Goal: Information Seeking & Learning: Learn about a topic

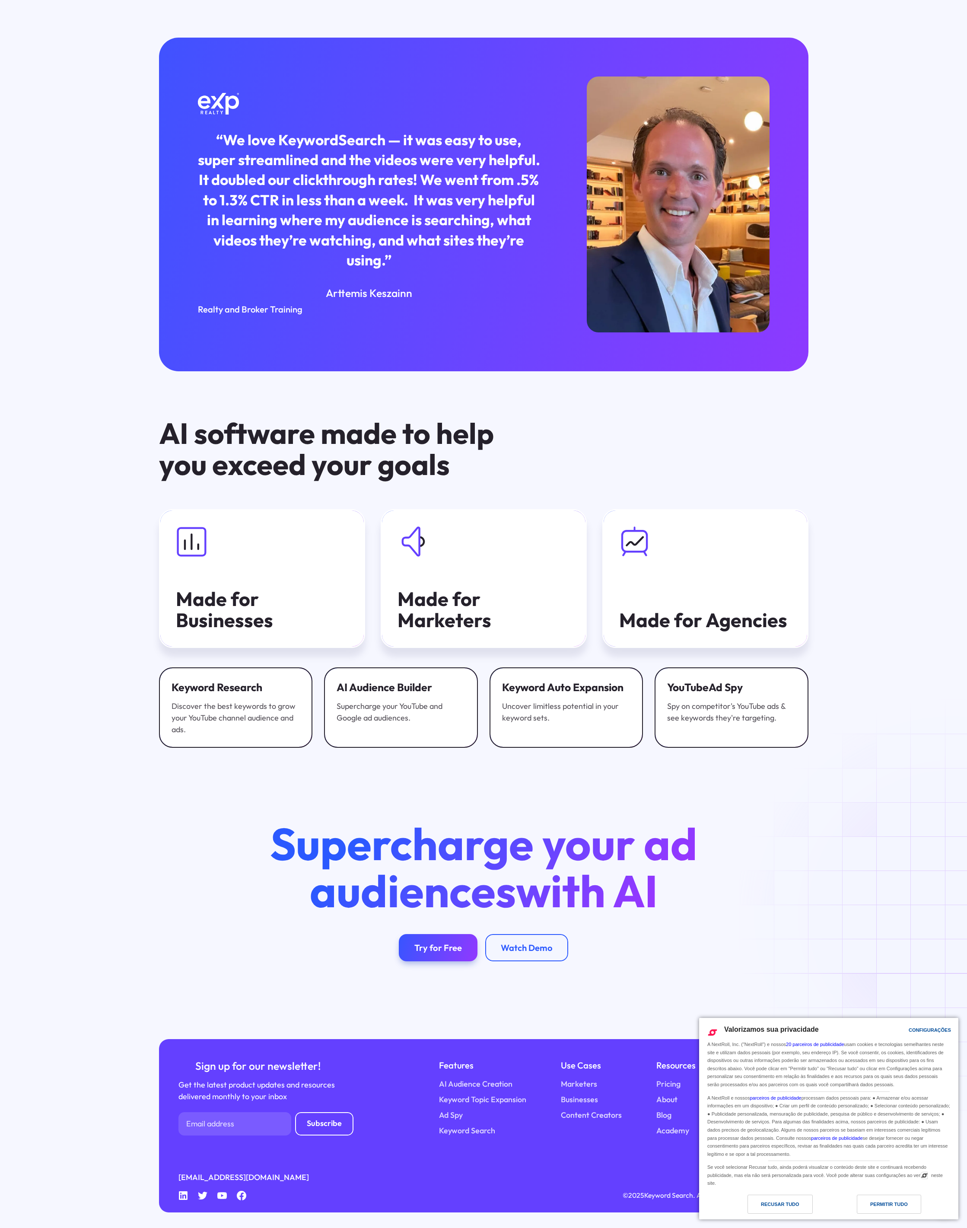
click at [743, 1018] on div "Valorizamos sua privacidade Configurações A NextRoll, Inc. ("NextRoll") e nosso…" at bounding box center [828, 1106] width 259 height 177
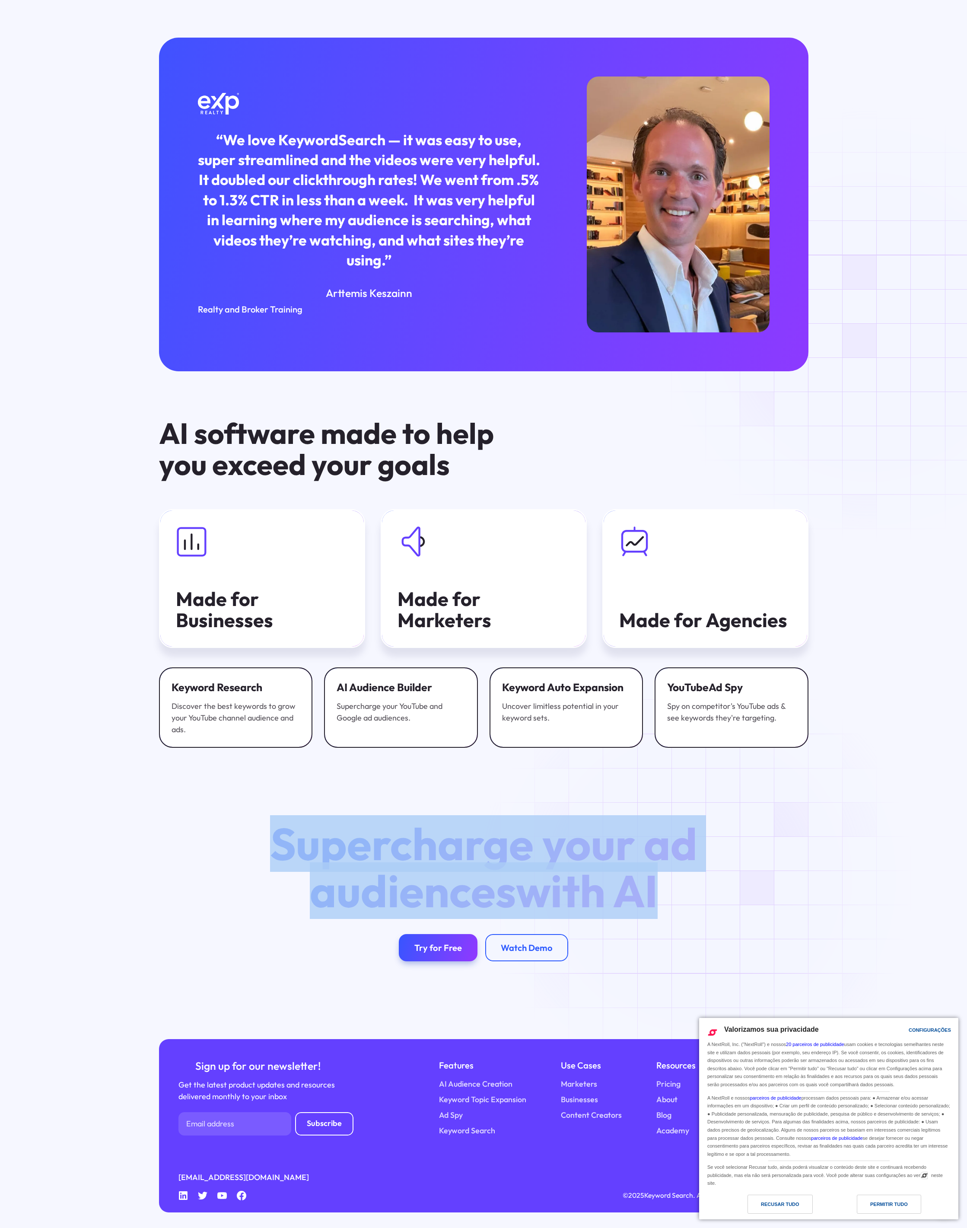
drag, startPoint x: 227, startPoint y: 807, endPoint x: 712, endPoint y: 892, distance: 492.5
click at [712, 892] on div "Supercharge your ad audiences with AI Try for Free Watch Demo" at bounding box center [483, 893] width 967 height 291
copy h2 "Supercharge your ad audiences with AI"
click at [875, 1197] on div "Permitir Tudo" at bounding box center [889, 1204] width 64 height 19
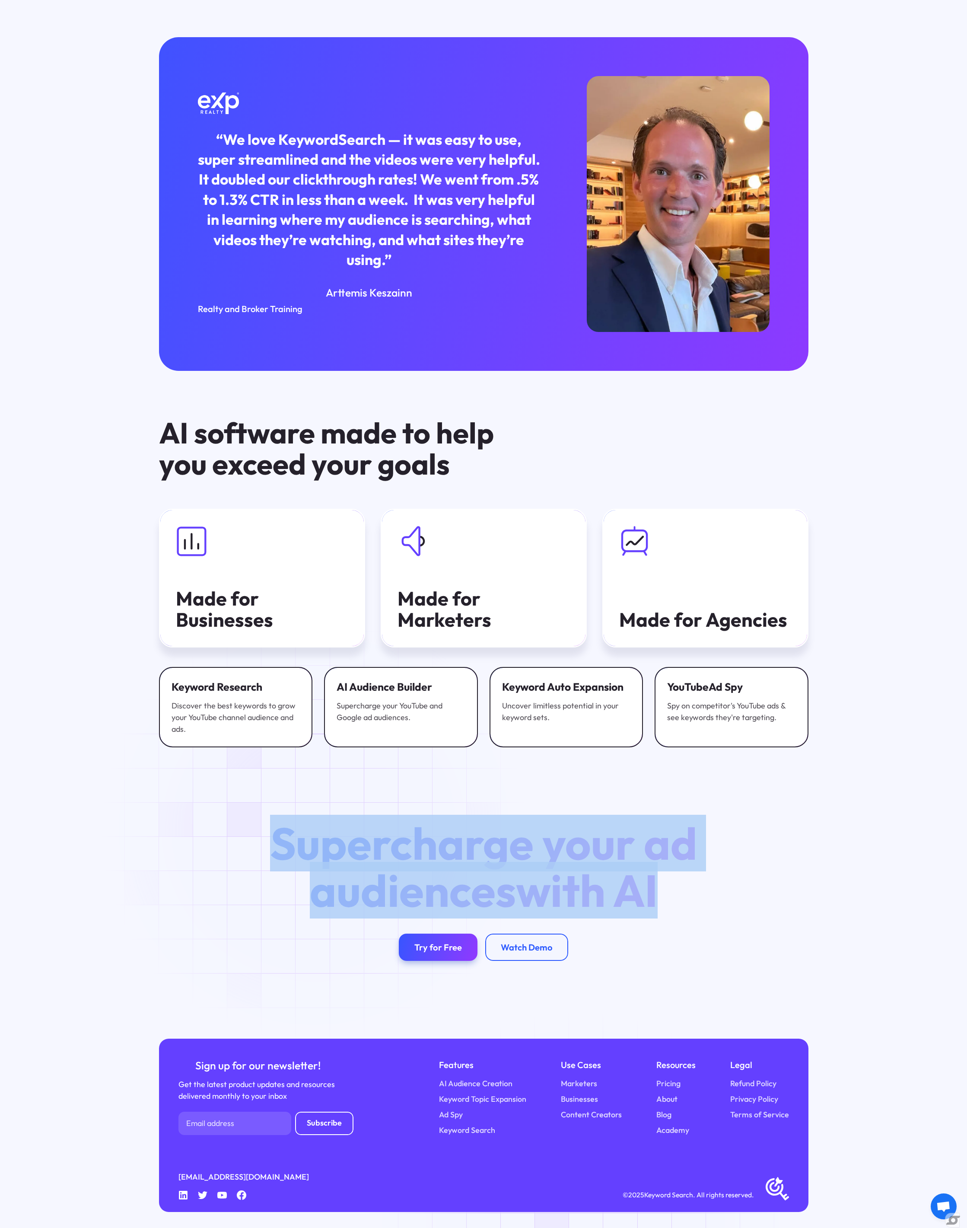
click at [255, 849] on h2 "Supercharge your ad audiences with AI" at bounding box center [483, 867] width 467 height 95
click at [244, 810] on div "Supercharge your ad audiences with AI Try for Free Watch Demo" at bounding box center [483, 892] width 967 height 291
drag, startPoint x: 276, startPoint y: 833, endPoint x: 713, endPoint y: 914, distance: 444.6
click at [713, 914] on h2 "Supercharge your ad audiences with AI" at bounding box center [483, 867] width 467 height 95
copy h2 "Supercharge your ad audiences with AI"
